Goal: Information Seeking & Learning: Learn about a topic

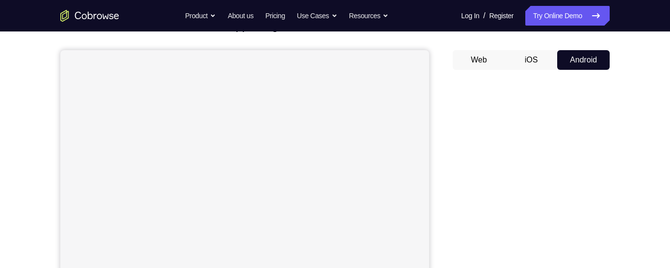
scroll to position [81, 0]
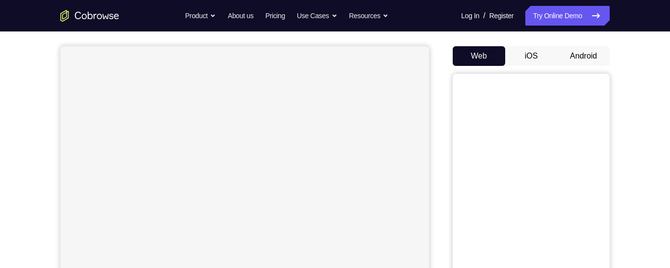
click at [583, 59] on button "Android" at bounding box center [584, 56] width 53 height 20
click at [629, 93] on div "Your Support Agent Your Customer Web iOS Android Next Steps We’d be happy to gi…" at bounding box center [335, 160] width 628 height 647
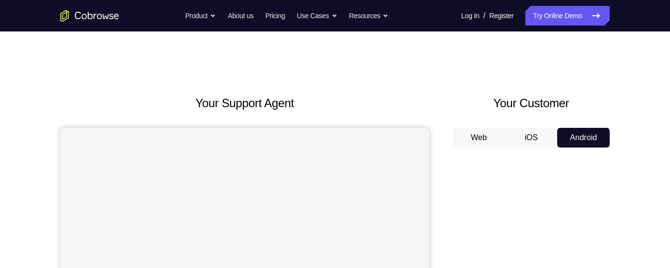
scroll to position [70, 0]
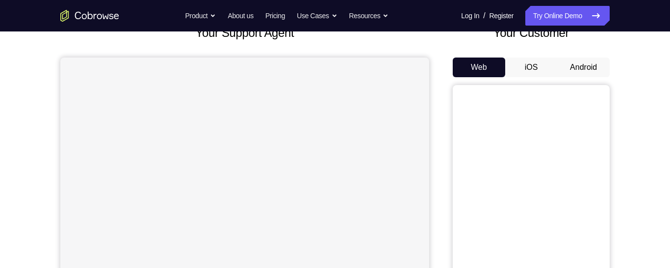
click at [587, 63] on button "Android" at bounding box center [584, 67] width 53 height 20
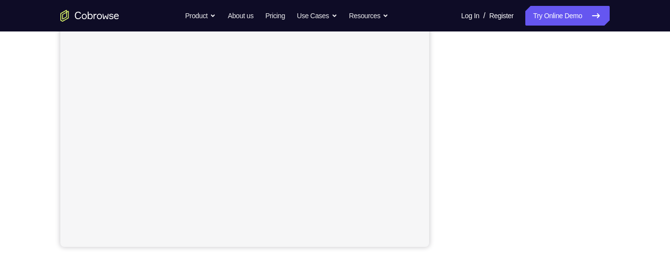
scroll to position [211, 0]
click at [627, 66] on div "Your Support Agent Your Customer Web iOS Android Next Steps We’d be happy to gi…" at bounding box center [335, 143] width 628 height 647
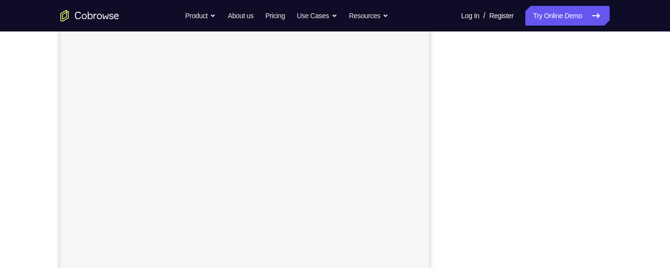
scroll to position [142, 0]
click at [630, 152] on div "Your Support Agent Your Customer Web iOS Android Next Steps We’d be happy to gi…" at bounding box center [335, 212] width 628 height 647
click at [611, 60] on div "Your Support Agent Your Customer Web iOS Android Next Steps We’d be happy to gi…" at bounding box center [335, 203] width 628 height 647
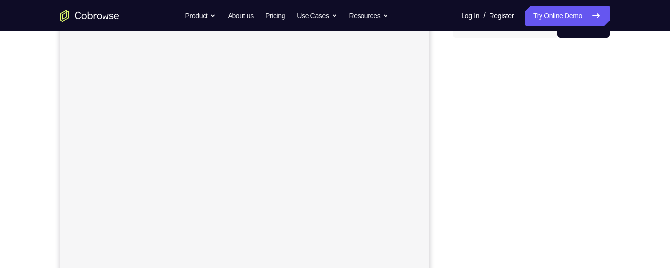
click at [627, 127] on div "Your Support Agent Your Customer Web iOS Android Next Steps We’d be happy to gi…" at bounding box center [335, 245] width 628 height 647
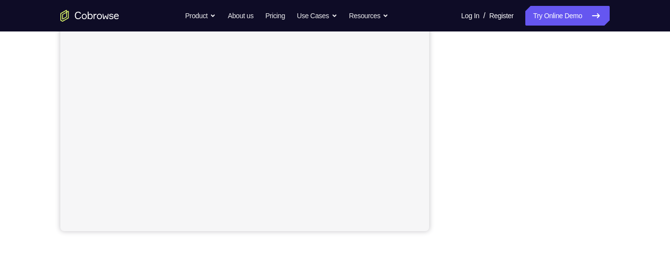
scroll to position [229, 0]
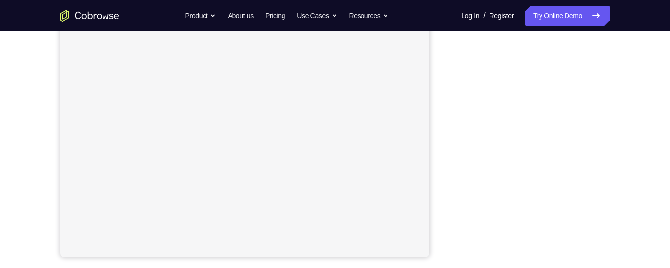
click at [616, 100] on div "Your Support Agent Your Customer Web iOS Android Next Steps We’d be happy to gi…" at bounding box center [335, 155] width 628 height 647
click at [612, 88] on div "Your Support Agent Your Customer Web iOS Android Next Steps We’d be happy to gi…" at bounding box center [335, 155] width 628 height 647
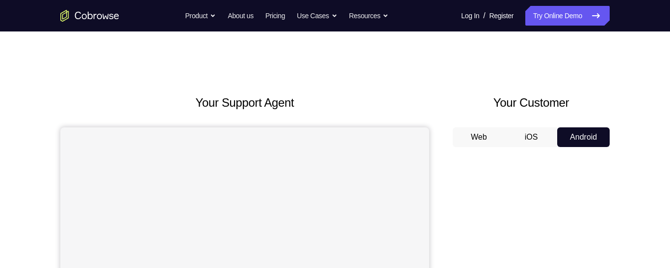
scroll to position [0, 0]
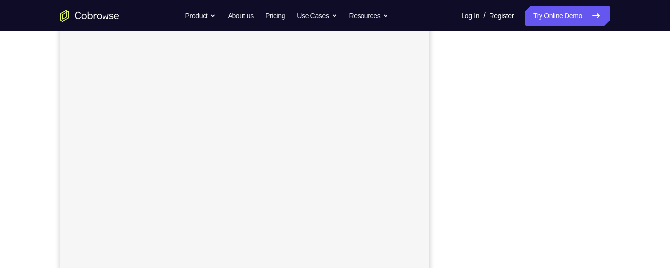
scroll to position [156, 0]
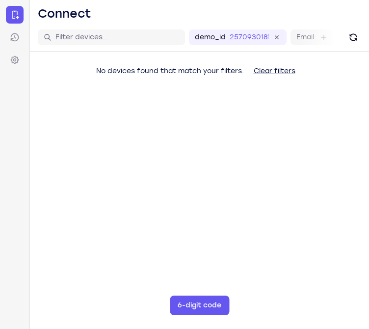
click at [309, 4] on header "Open main menu Connect" at bounding box center [199, 12] width 339 height 24
